Goal: Task Accomplishment & Management: Manage account settings

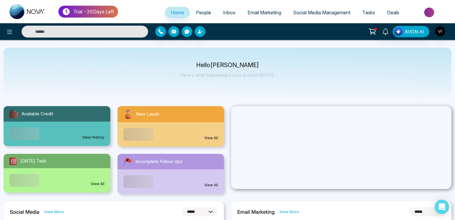
select select "*"
click at [12, 32] on icon at bounding box center [9, 31] width 7 height 7
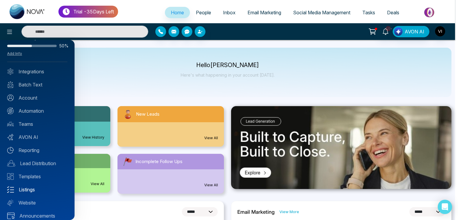
scroll to position [21, 0]
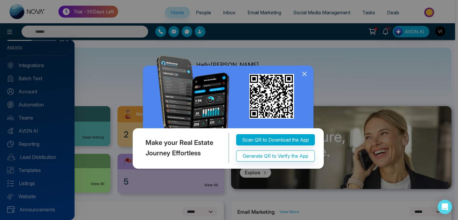
click at [305, 73] on icon at bounding box center [304, 74] width 9 height 9
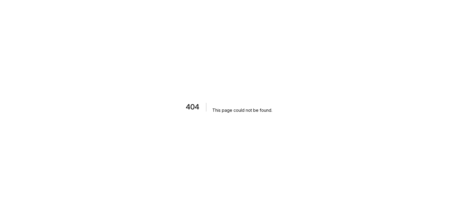
drag, startPoint x: 32, startPoint y: 33, endPoint x: 36, endPoint y: 35, distance: 4.3
click at [35, 34] on div "404 This page could not be found ." at bounding box center [229, 110] width 458 height 220
select select "*"
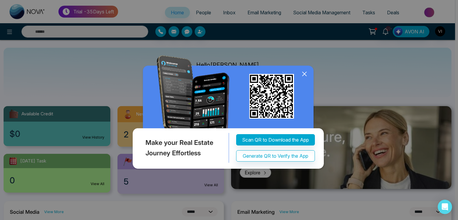
click at [305, 72] on icon at bounding box center [304, 74] width 9 height 9
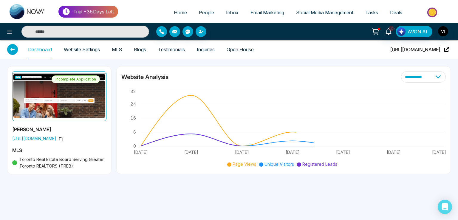
click at [90, 50] on link "Website Settings" at bounding box center [82, 49] width 36 height 5
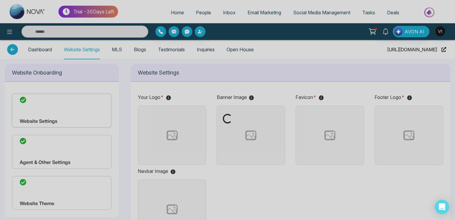
type input "**********"
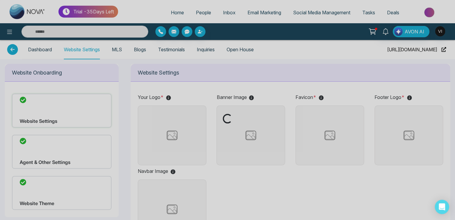
type input "**********"
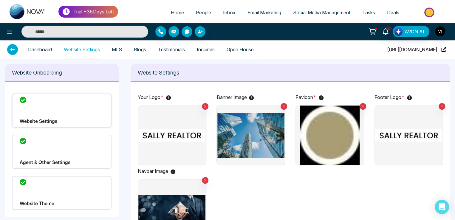
click at [51, 187] on div "Website Theme" at bounding box center [62, 193] width 100 height 34
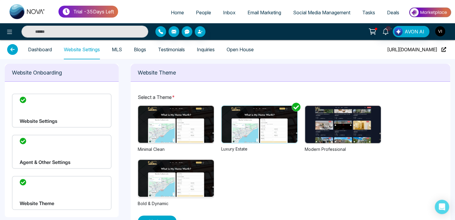
click at [345, 48] on div "Dashboard Website Settings MLS Blogs Testimonials Inquiries Open House https://…" at bounding box center [227, 49] width 441 height 19
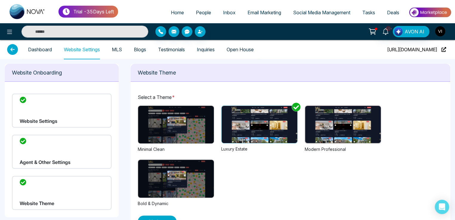
click at [443, 28] on img "button" at bounding box center [440, 31] width 10 height 10
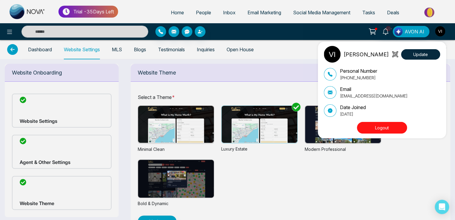
click at [370, 135] on div "Viay Update Personal Number +918975542824 Email vijay+theme2@mmnovatech.com Dat…" at bounding box center [382, 90] width 128 height 97
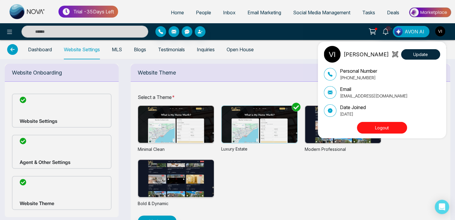
click at [375, 129] on button "Logout" at bounding box center [382, 128] width 50 height 12
click at [375, 128] on button "Logout" at bounding box center [382, 128] width 50 height 12
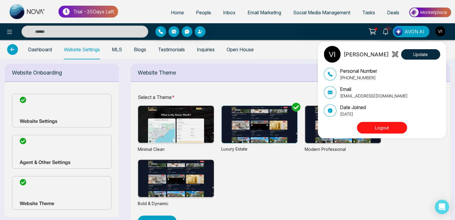
click at [375, 128] on button "Logout" at bounding box center [382, 128] width 50 height 12
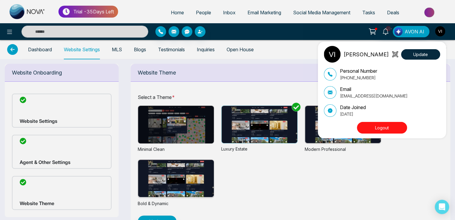
click at [375, 128] on button "Logout" at bounding box center [382, 128] width 50 height 12
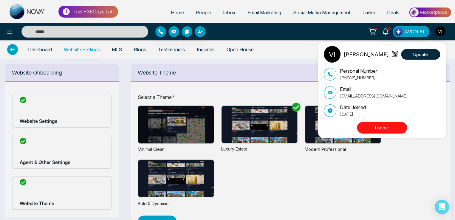
click at [375, 128] on button "Logout" at bounding box center [382, 128] width 50 height 12
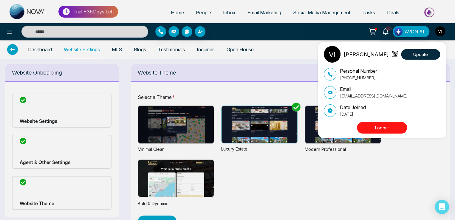
click at [375, 128] on button "Logout" at bounding box center [382, 128] width 50 height 12
